Goal: Task Accomplishment & Management: Manage account settings

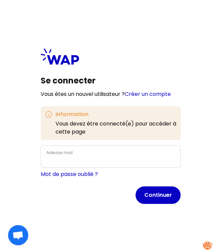
click at [118, 154] on div "Adresse mail" at bounding box center [110, 156] width 129 height 16
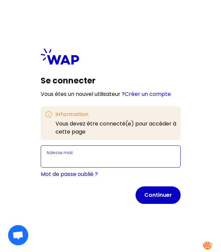
click at [118, 162] on input "Adresse mail" at bounding box center [110, 161] width 129 height 8
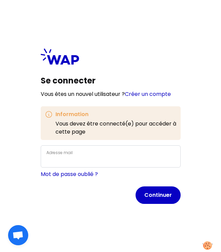
click at [106, 219] on div "Se connecter Vous êtes un nouvel utilisateur ? Créer un compte Information Vous…" at bounding box center [111, 126] width 172 height 188
click at [93, 153] on div "Adresse mail" at bounding box center [110, 156] width 129 height 16
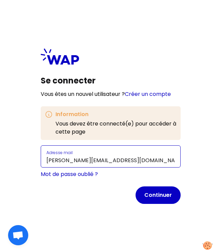
type input "[PERSON_NAME][EMAIL_ADDRESS][DOMAIN_NAME]"
click button "Continuer" at bounding box center [158, 195] width 45 height 18
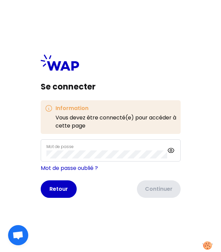
click at [72, 159] on div "Mot de passe" at bounding box center [111, 150] width 140 height 22
click at [170, 153] on icon at bounding box center [171, 150] width 8 height 8
click at [133, 149] on div "Mot de passe" at bounding box center [106, 150] width 121 height 16
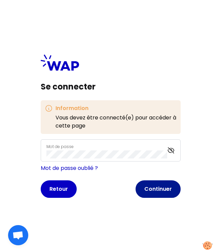
click at [147, 189] on button "Continuer" at bounding box center [158, 189] width 45 height 18
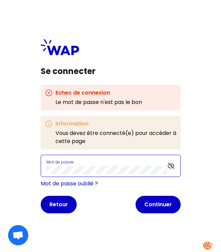
click button "Continuer" at bounding box center [158, 205] width 45 height 18
